Goal: Navigation & Orientation: Understand site structure

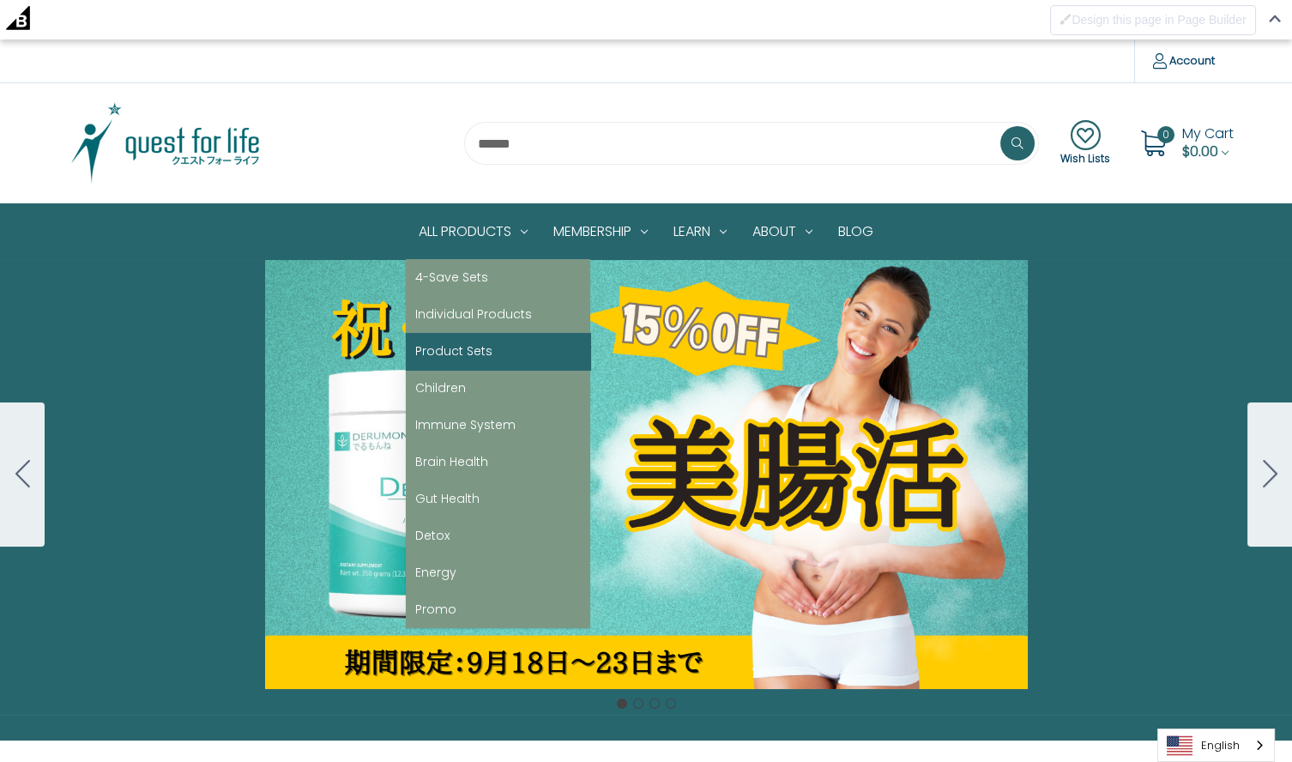
click at [455, 354] on link "Product Sets" at bounding box center [498, 351] width 184 height 37
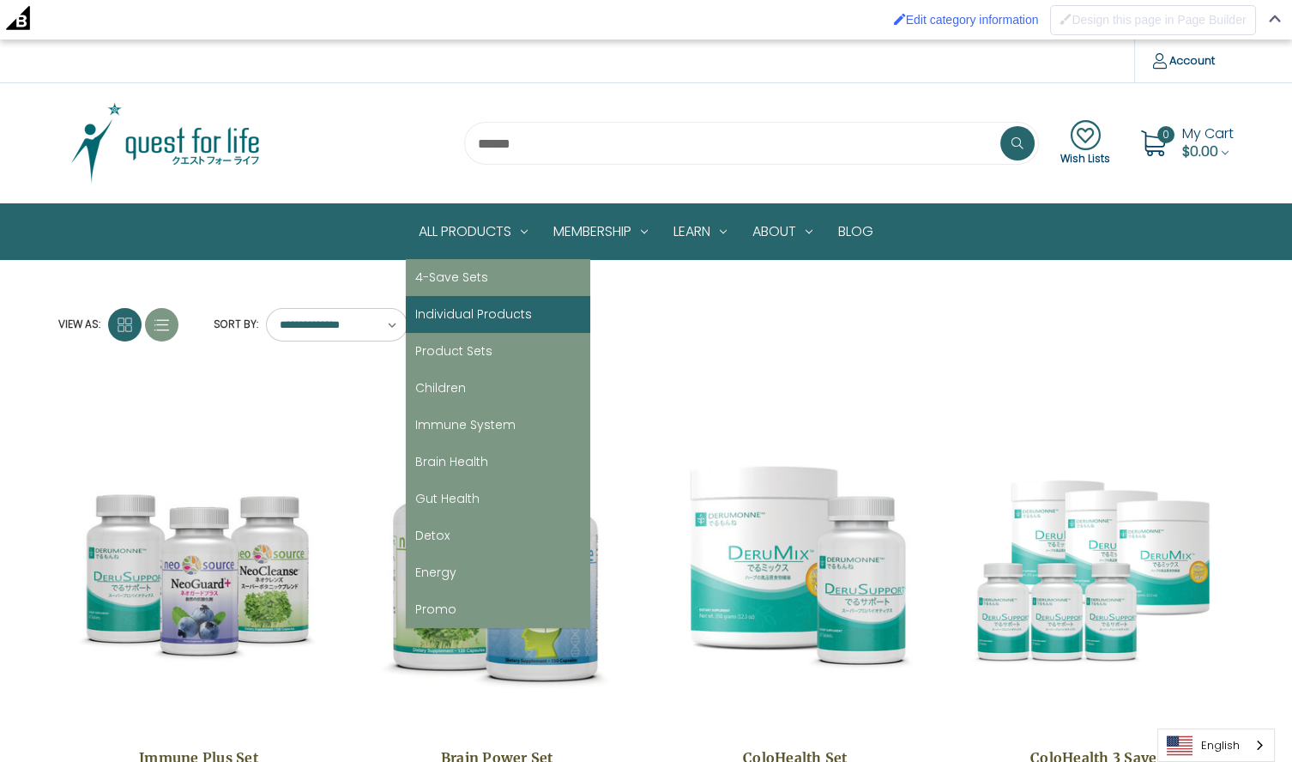
click at [475, 313] on link "Individual Products" at bounding box center [498, 314] width 184 height 37
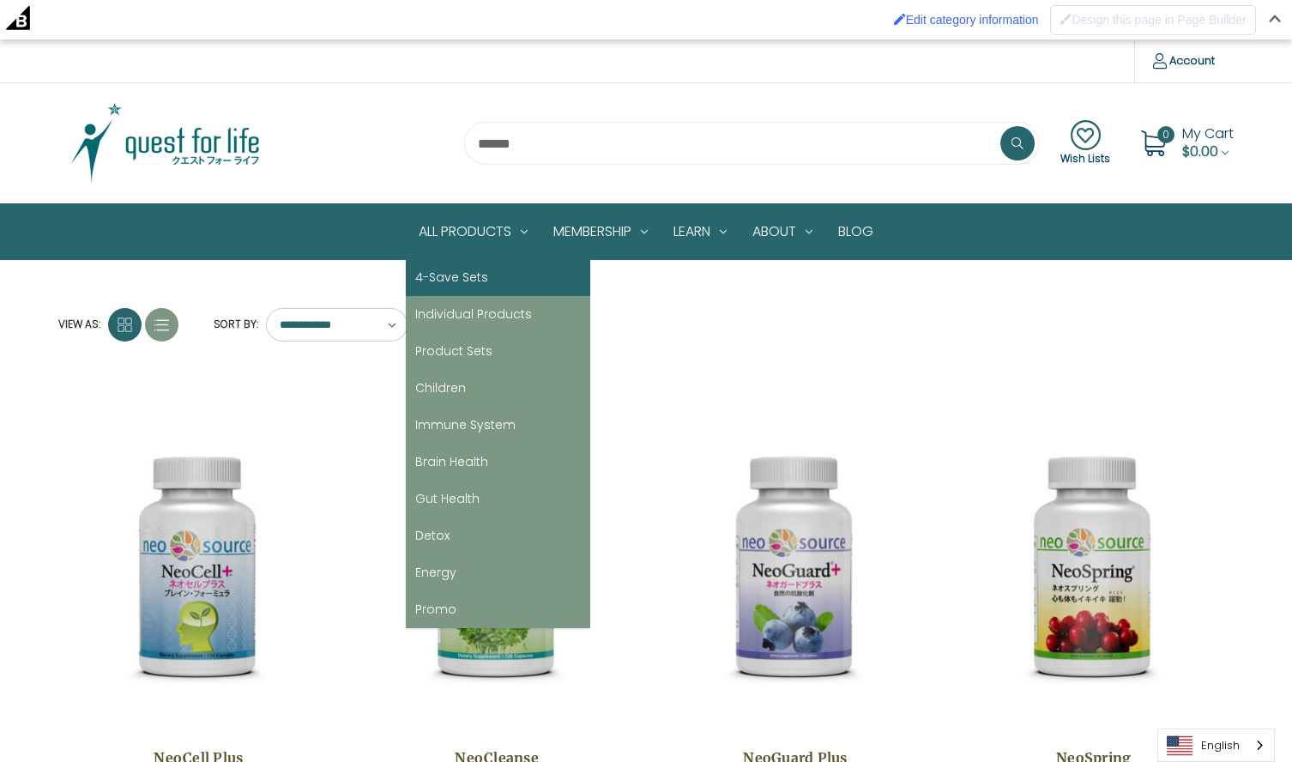
click at [469, 279] on link "4-Save Sets" at bounding box center [498, 277] width 184 height 37
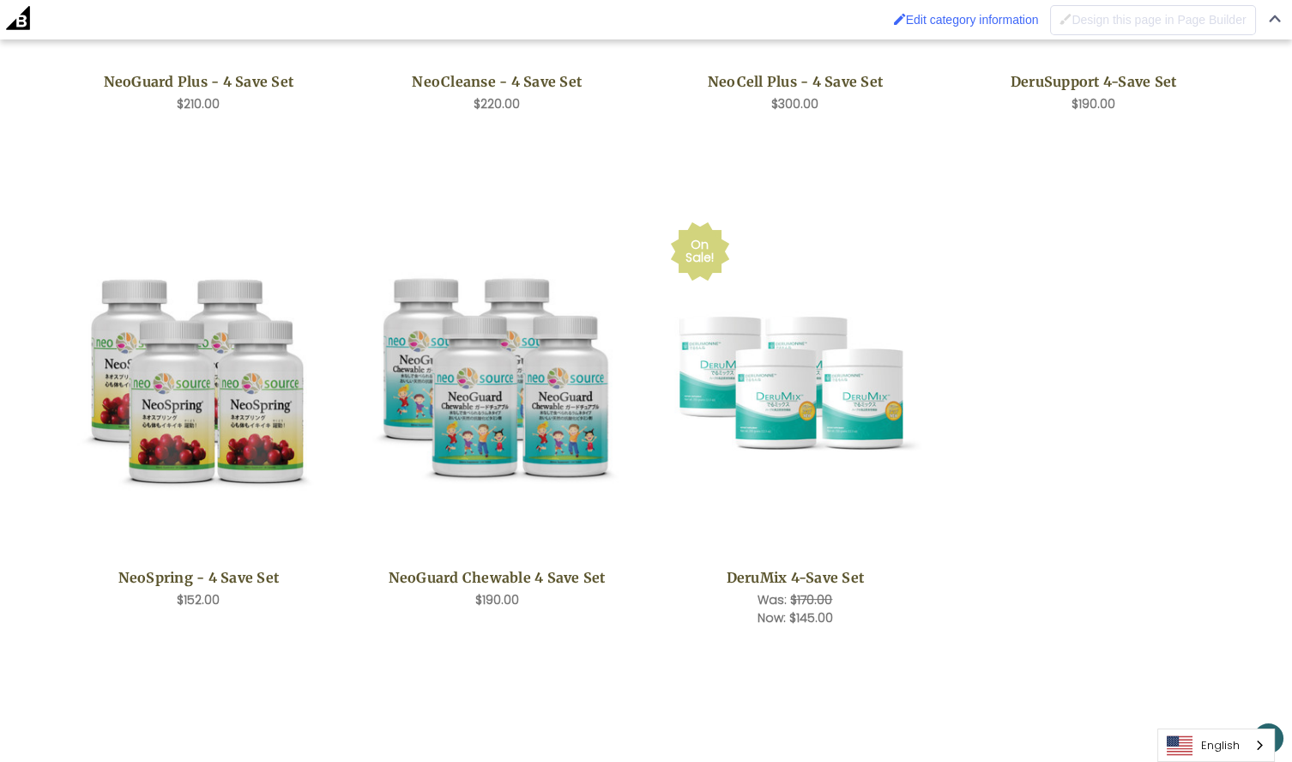
scroll to position [677, 0]
